Goal: Navigation & Orientation: Find specific page/section

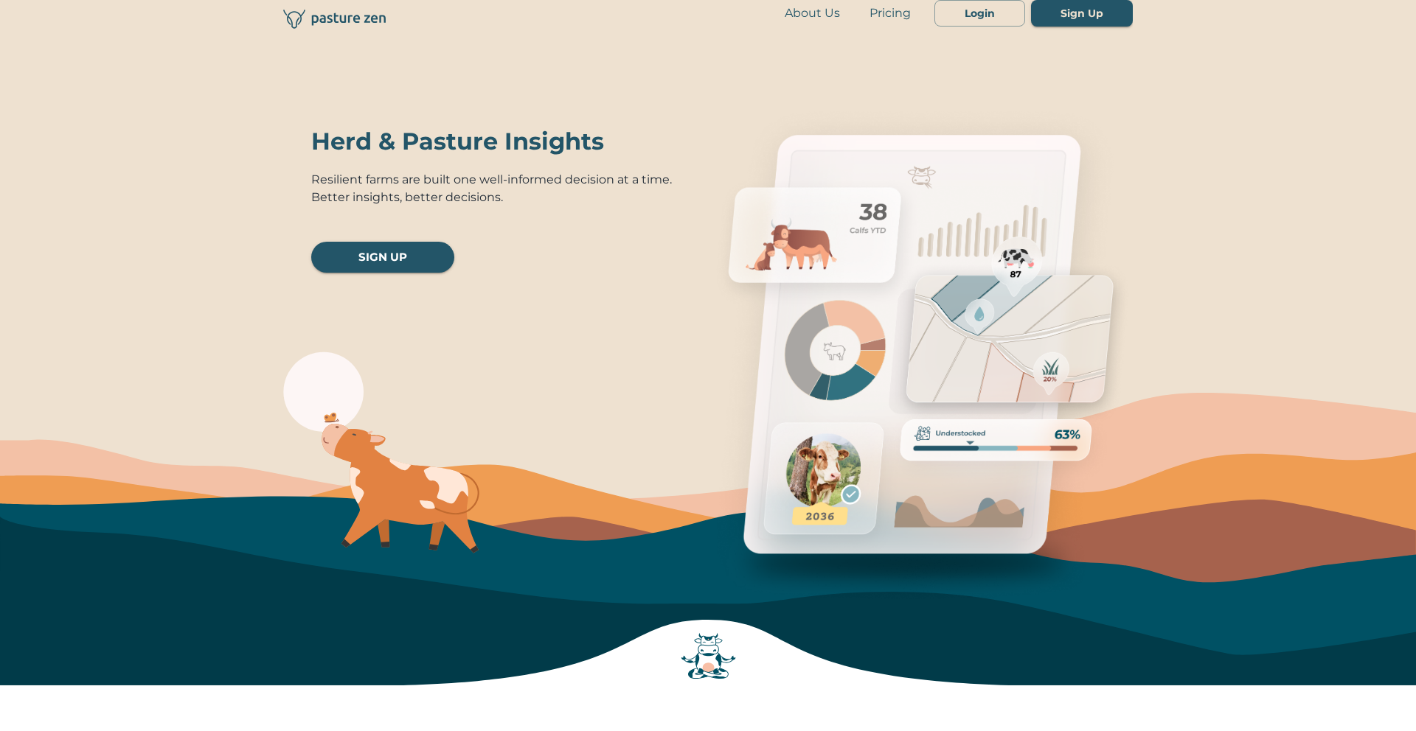
scroll to position [41, 0]
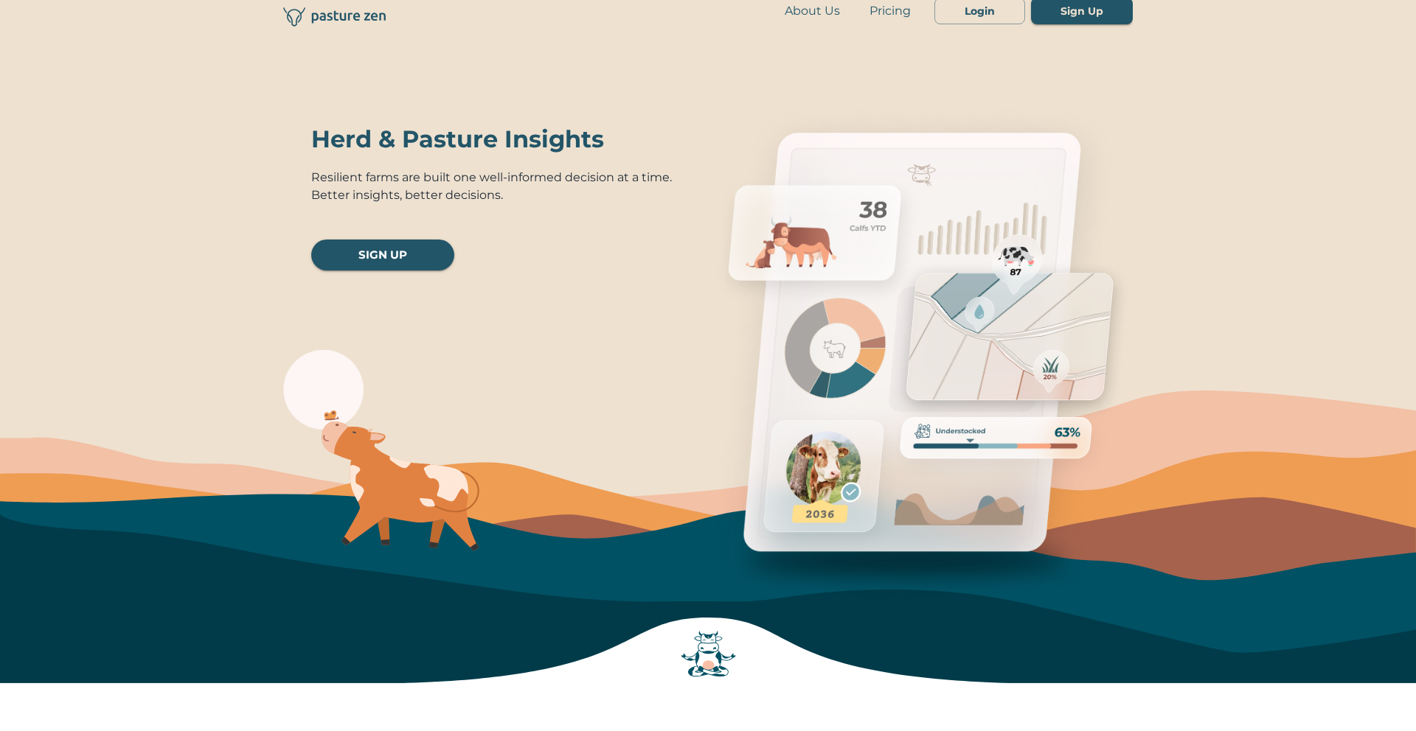
click at [392, 256] on link "SIGN UP" at bounding box center [382, 255] width 143 height 31
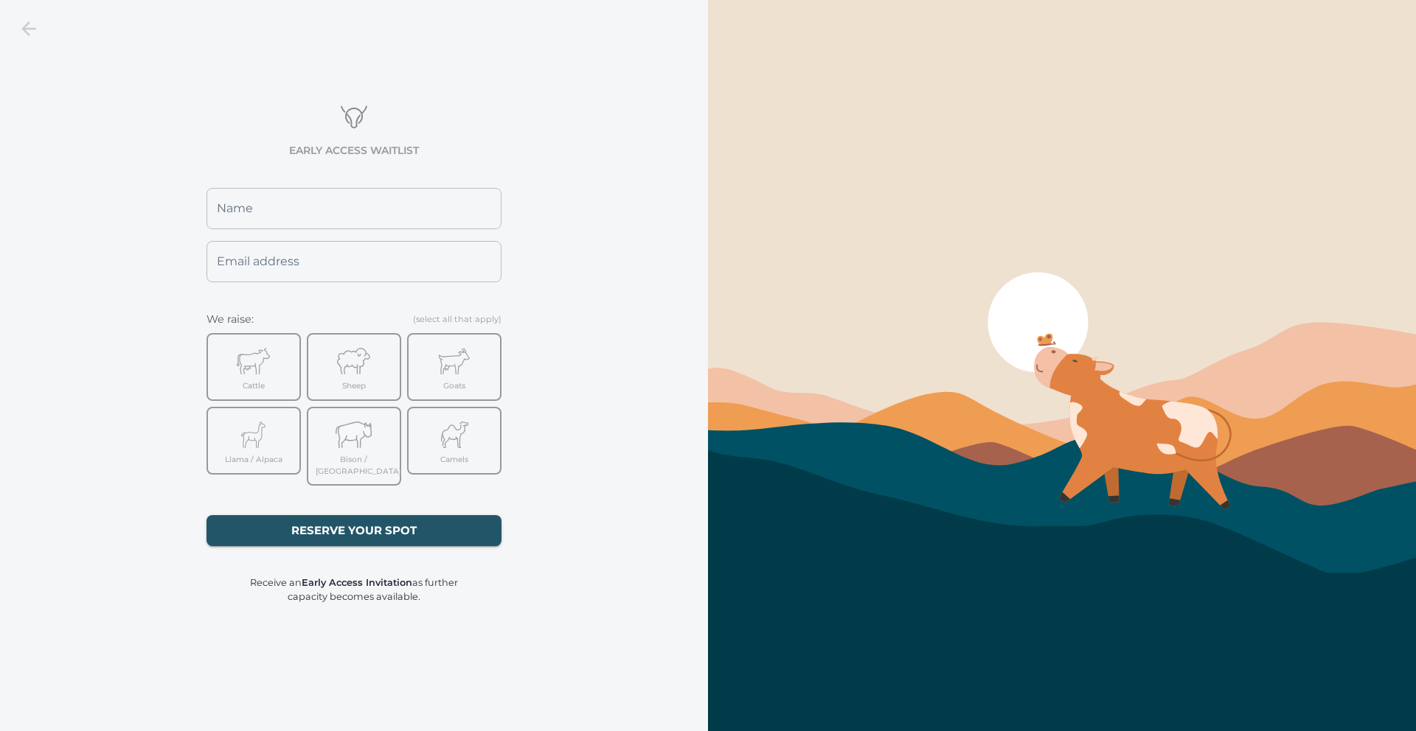
click at [34, 27] on icon at bounding box center [29, 29] width 22 height 22
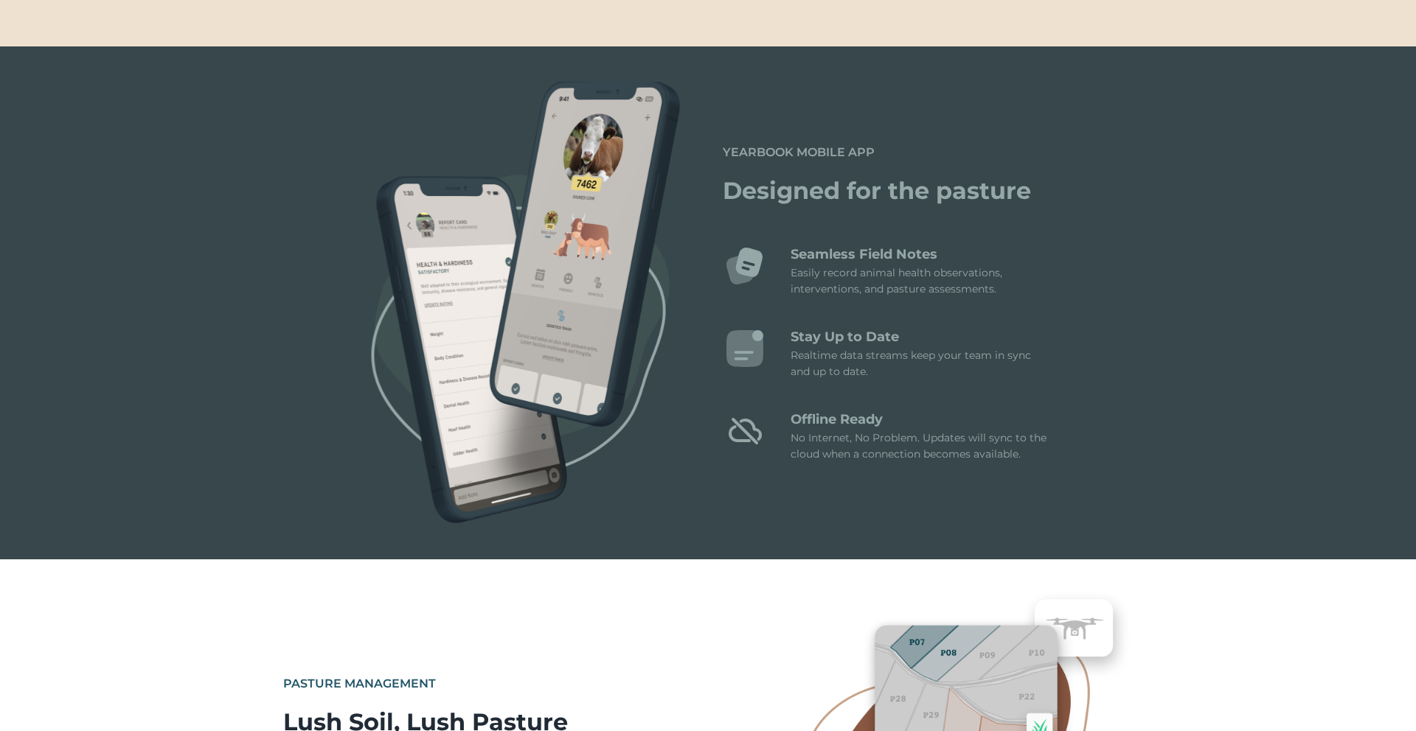
scroll to position [1836, 0]
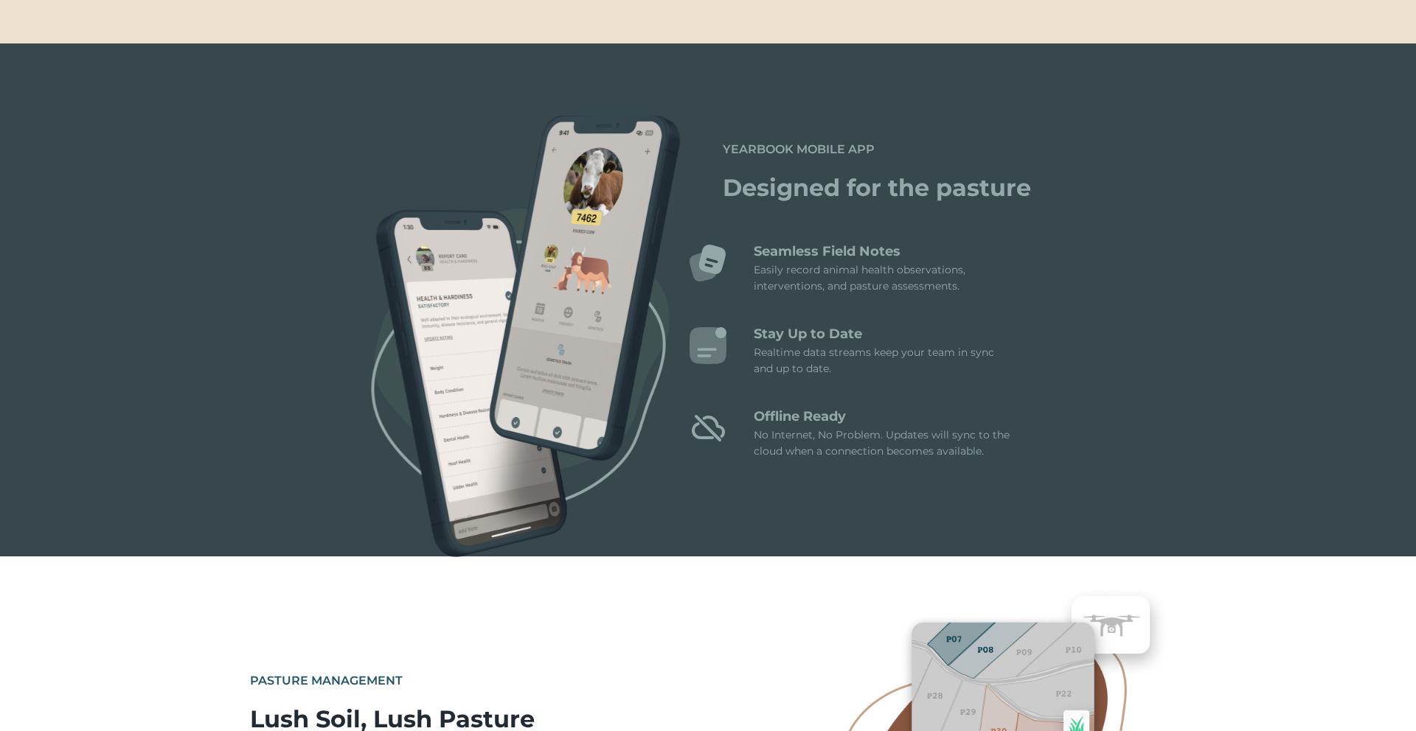
scroll to position [1836, 0]
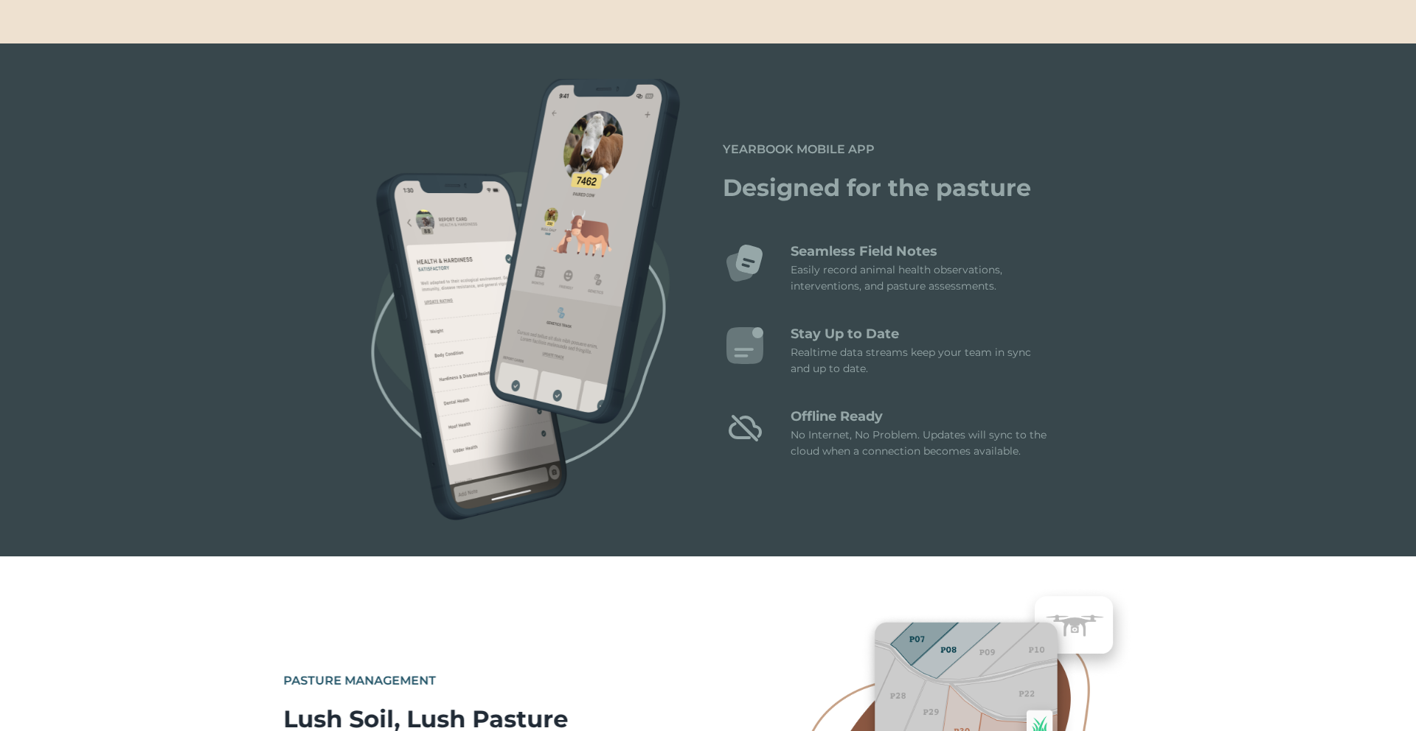
click at [307, 262] on div "About Us Pricing Login Sign Up Herd & Pasture Insights Resilient farms are buil…" at bounding box center [708, 614] width 1416 height 4901
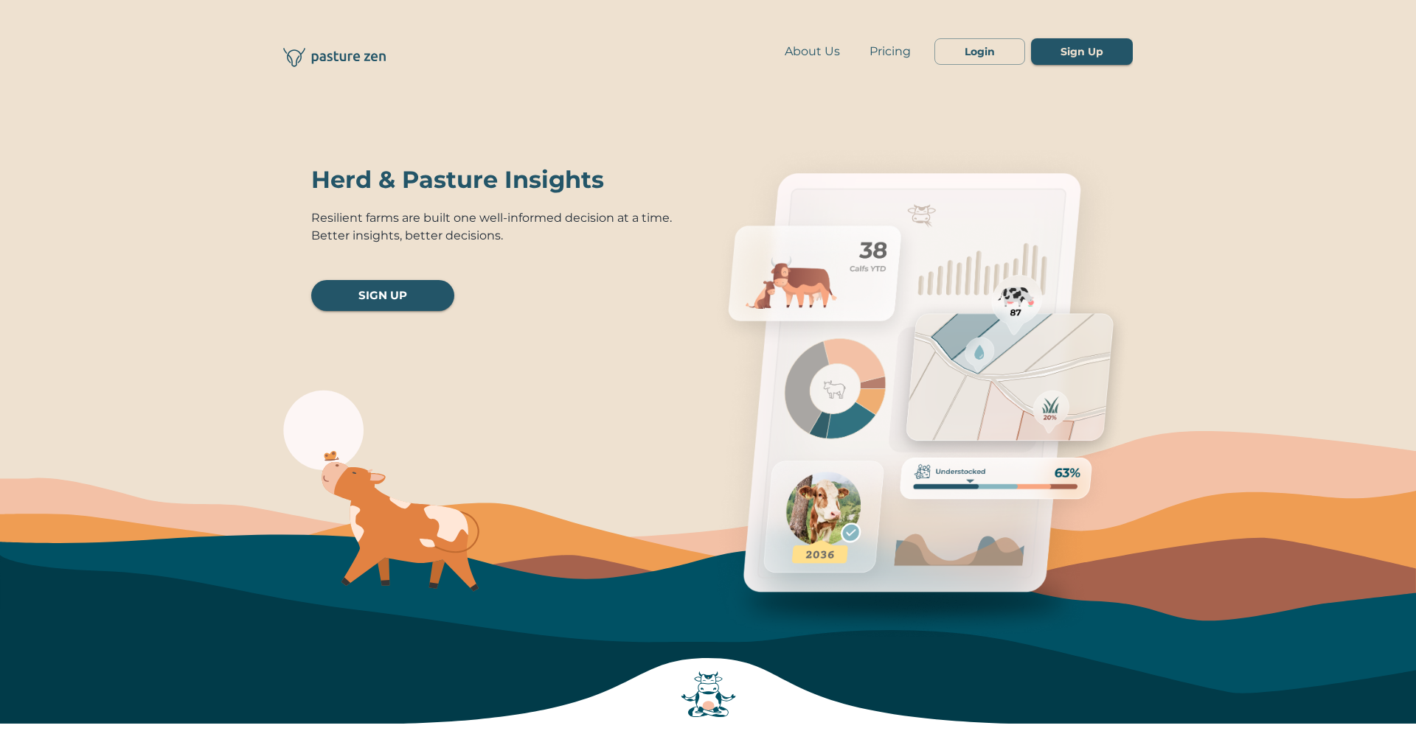
scroll to position [1836, 0]
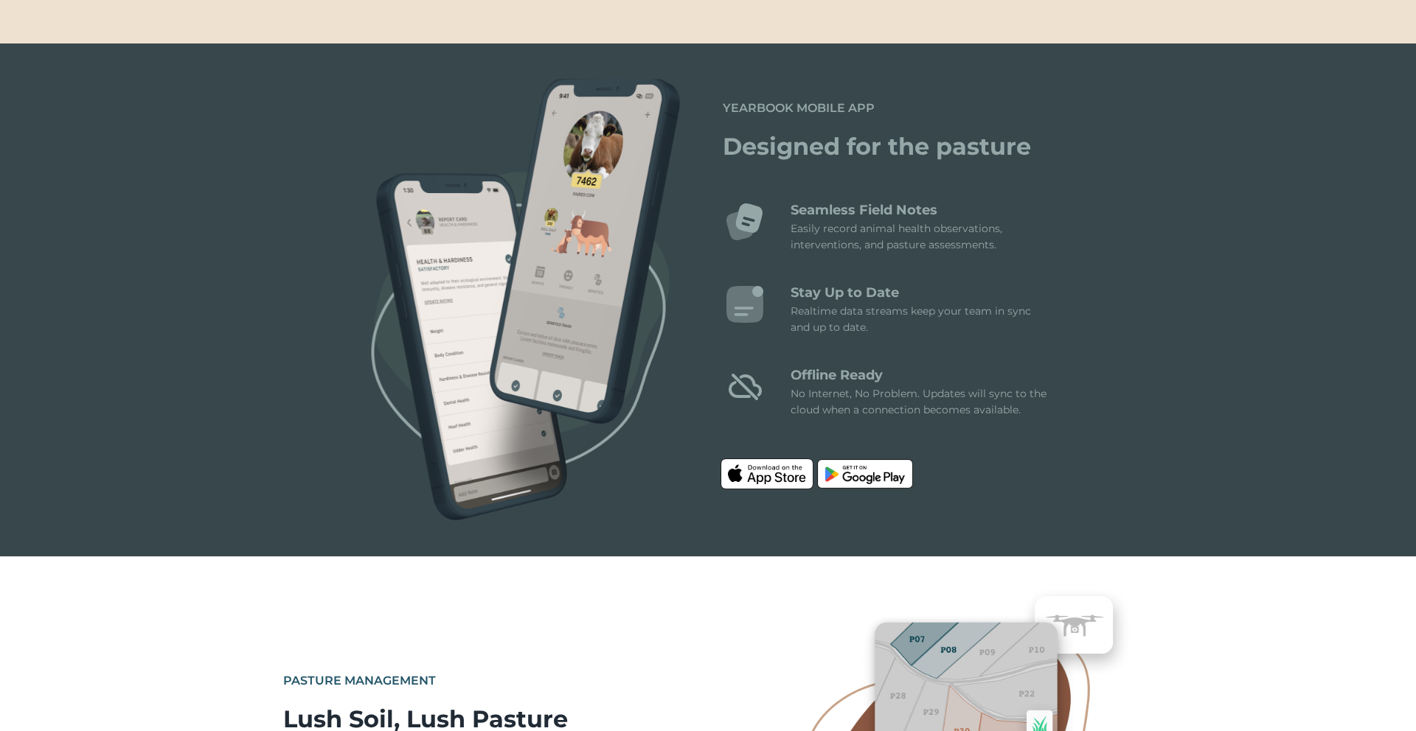
click at [742, 474] on img at bounding box center [766, 474] width 93 height 31
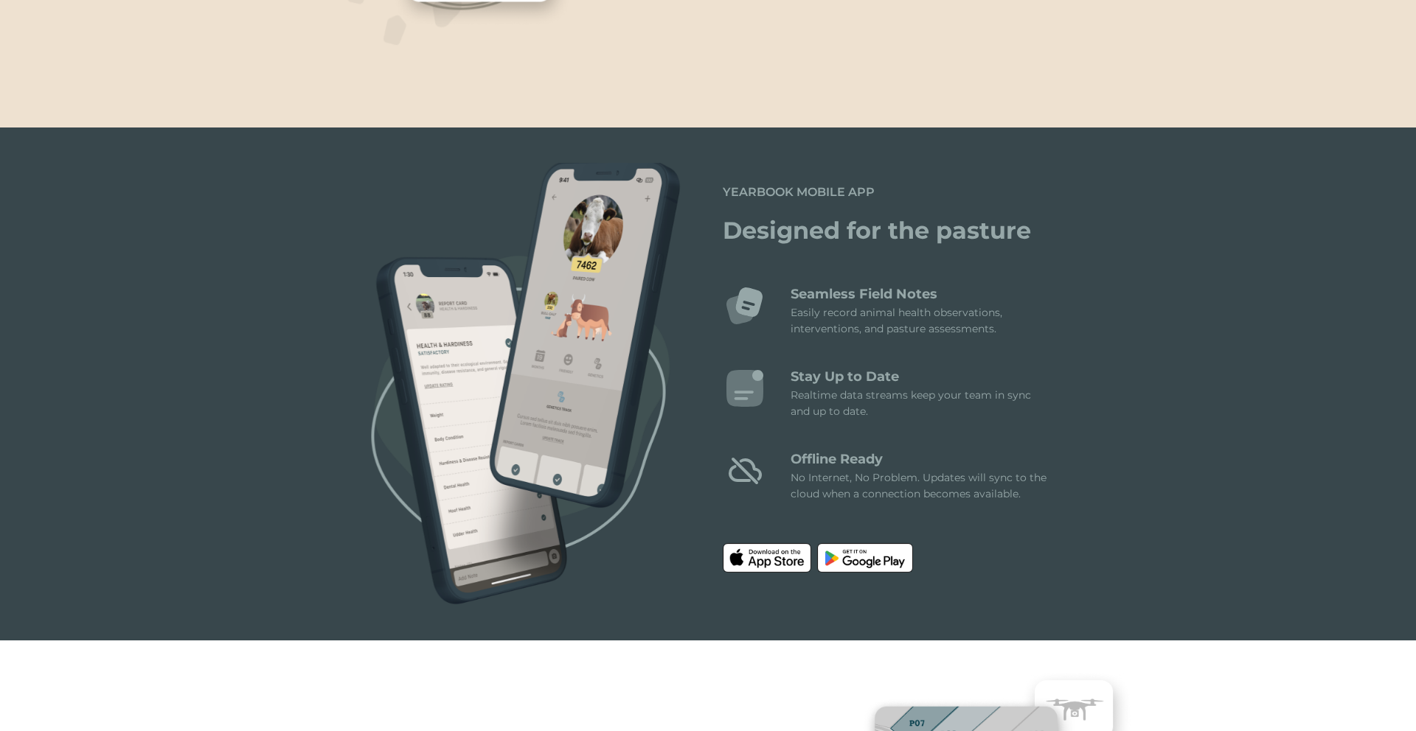
scroll to position [1770, 0]
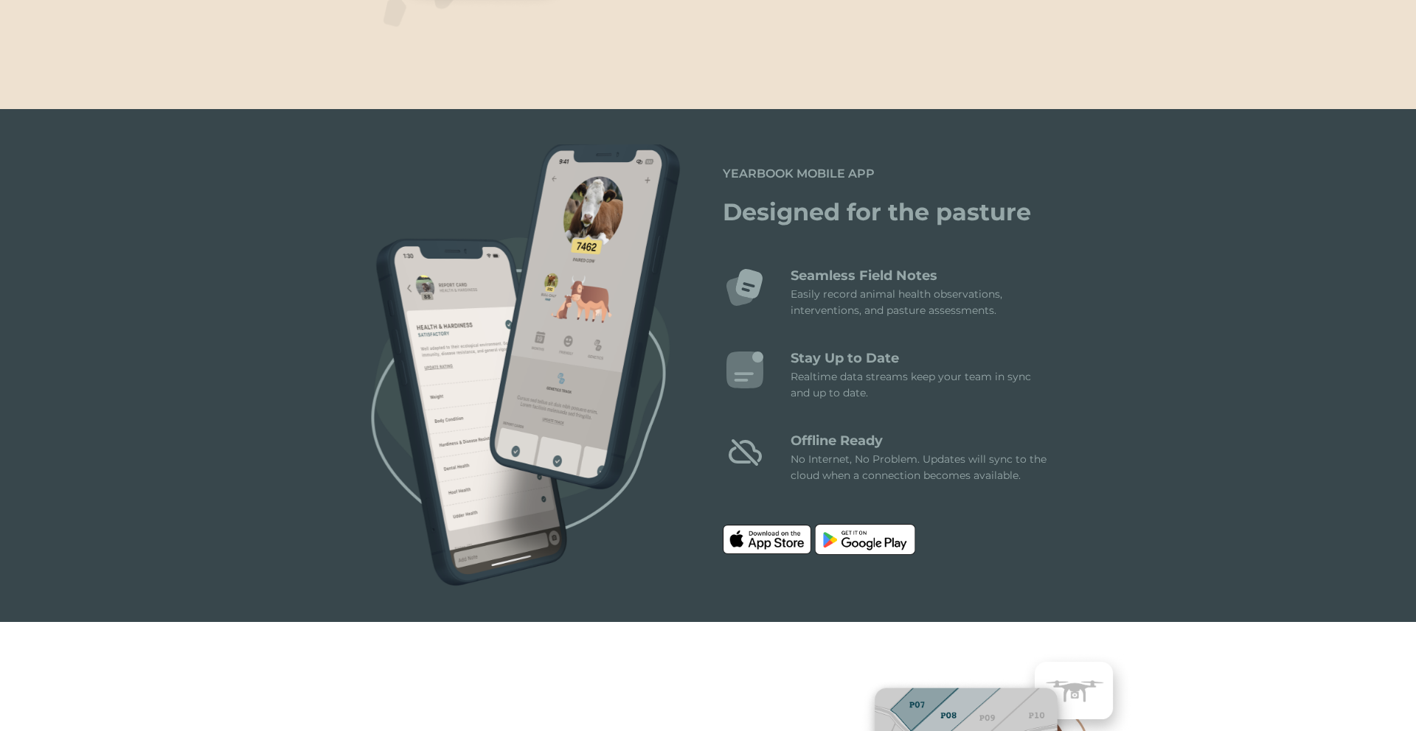
click at [863, 536] on img at bounding box center [865, 539] width 101 height 31
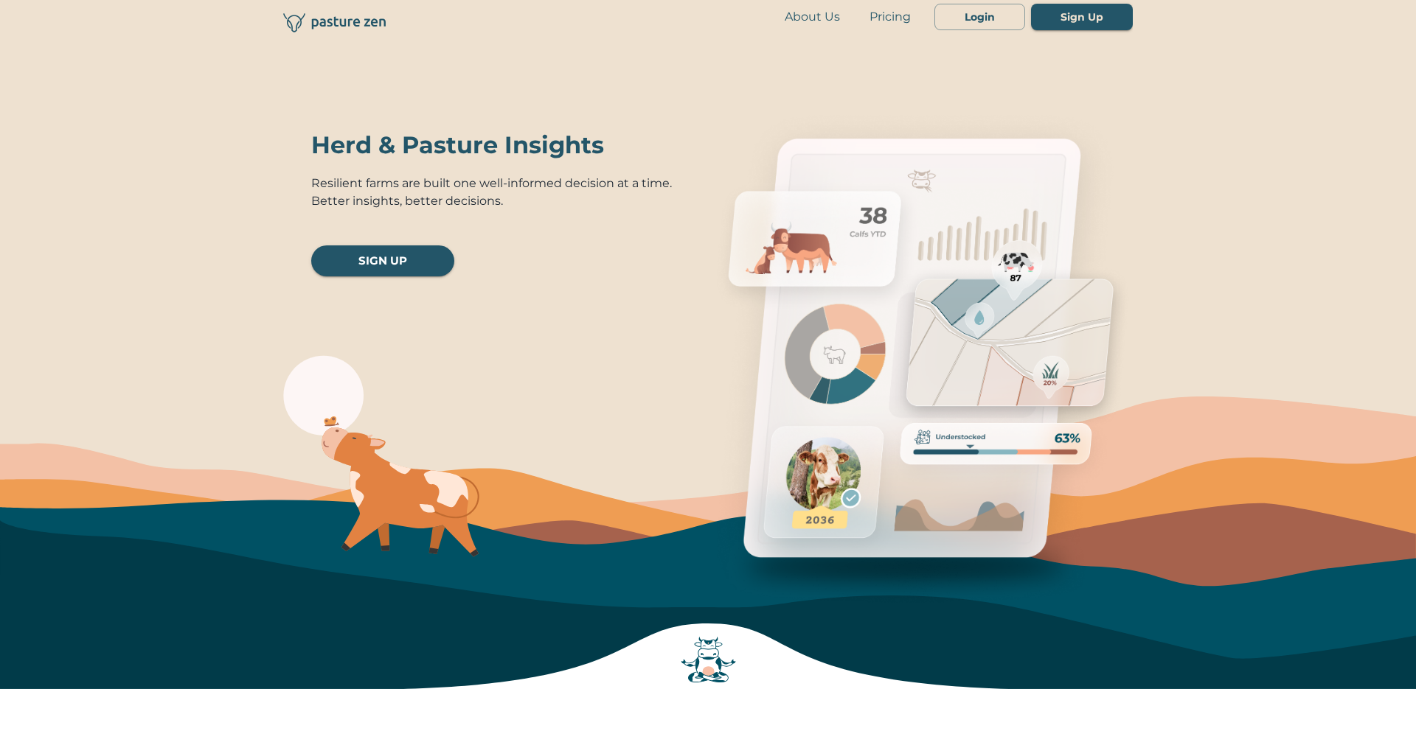
scroll to position [0, 0]
